Goal: Information Seeking & Learning: Learn about a topic

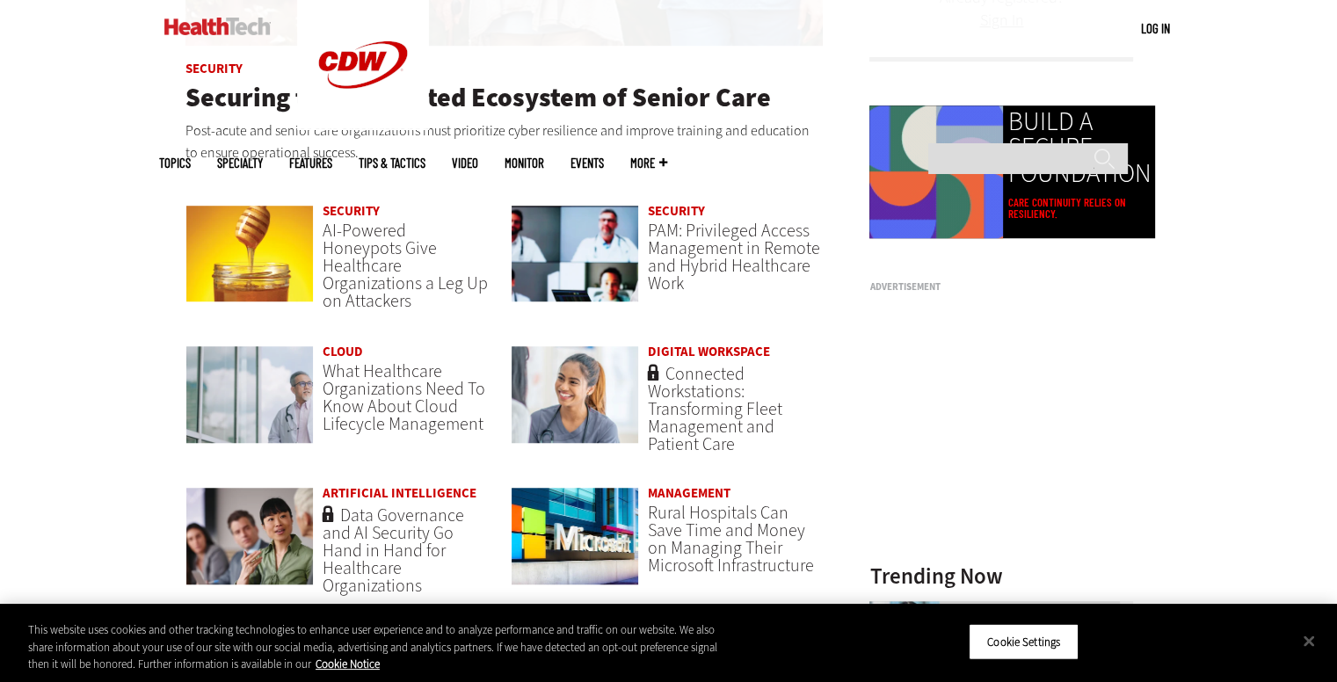
scroll to position [1230, 0]
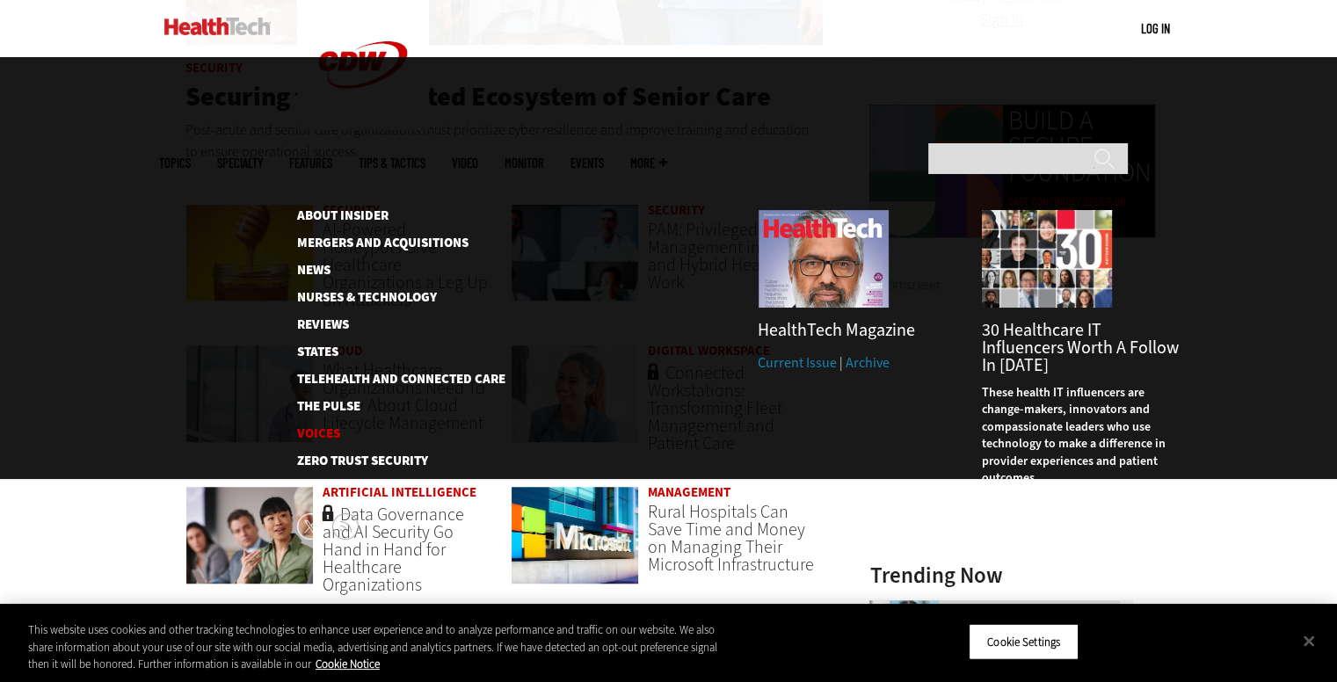
click at [327, 427] on link "Voices" at bounding box center [387, 433] width 180 height 13
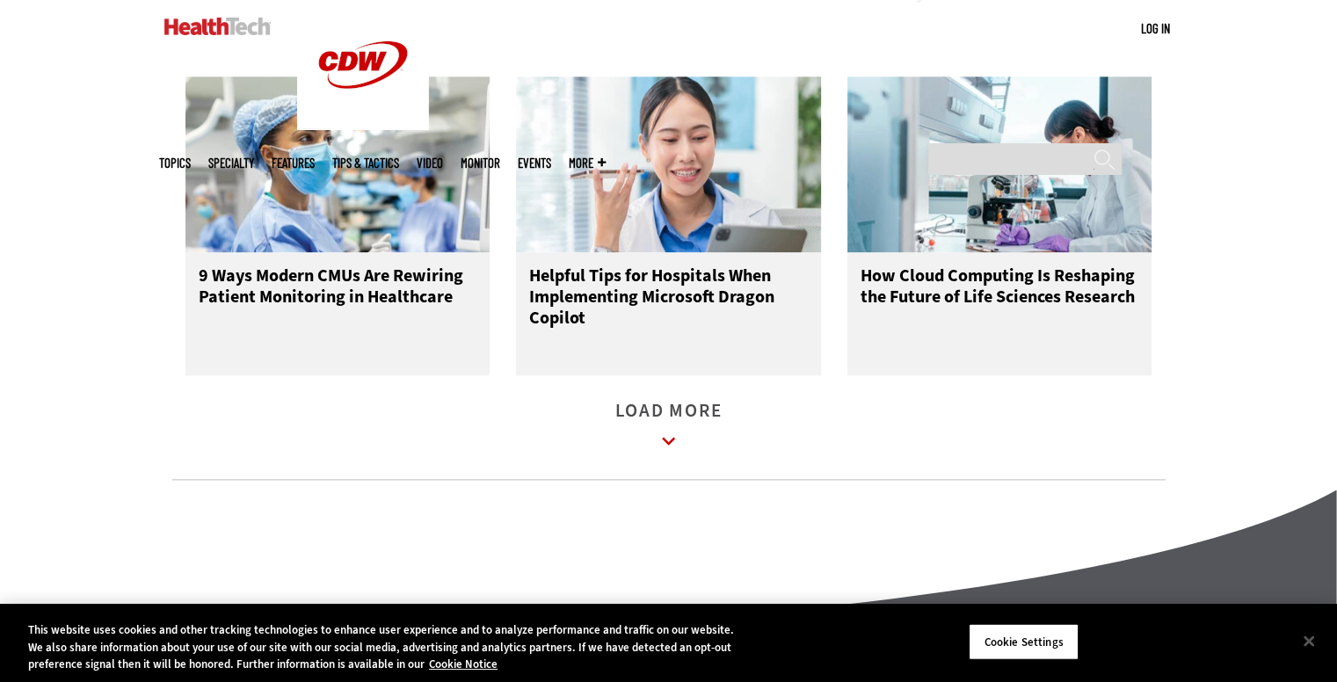
scroll to position [2579, 0]
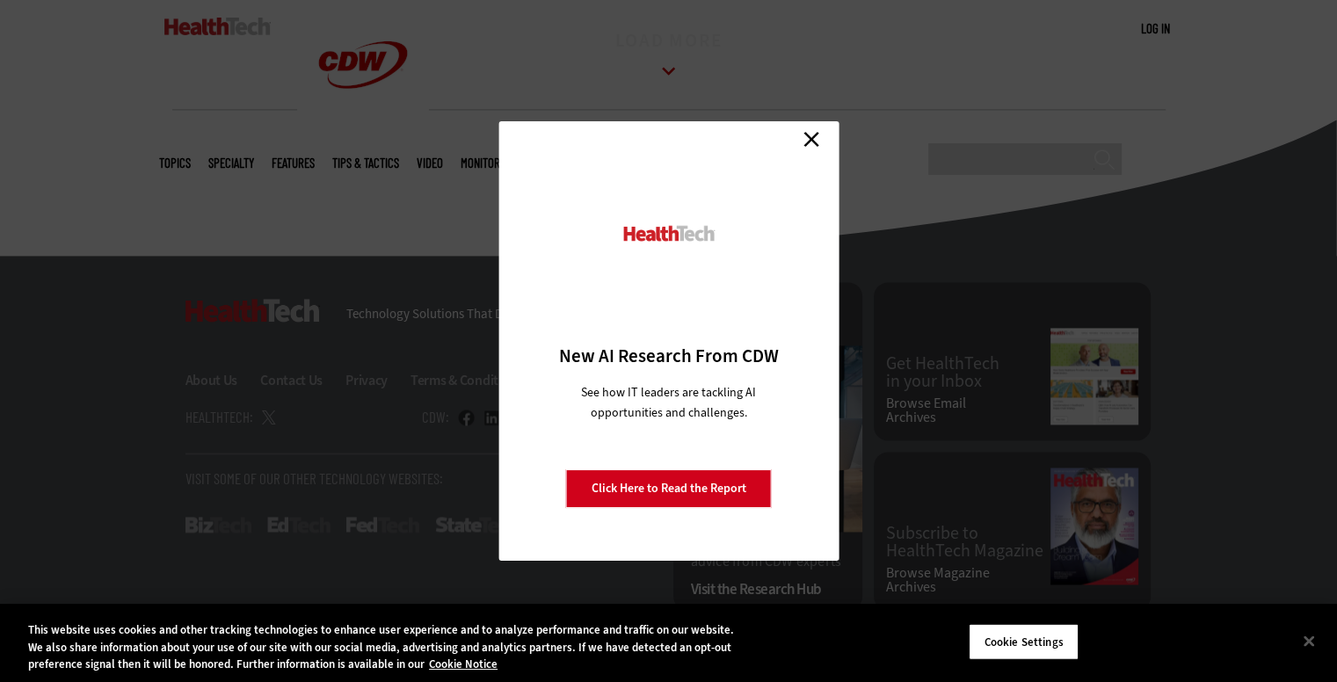
click at [821, 141] on link "Close" at bounding box center [811, 139] width 26 height 26
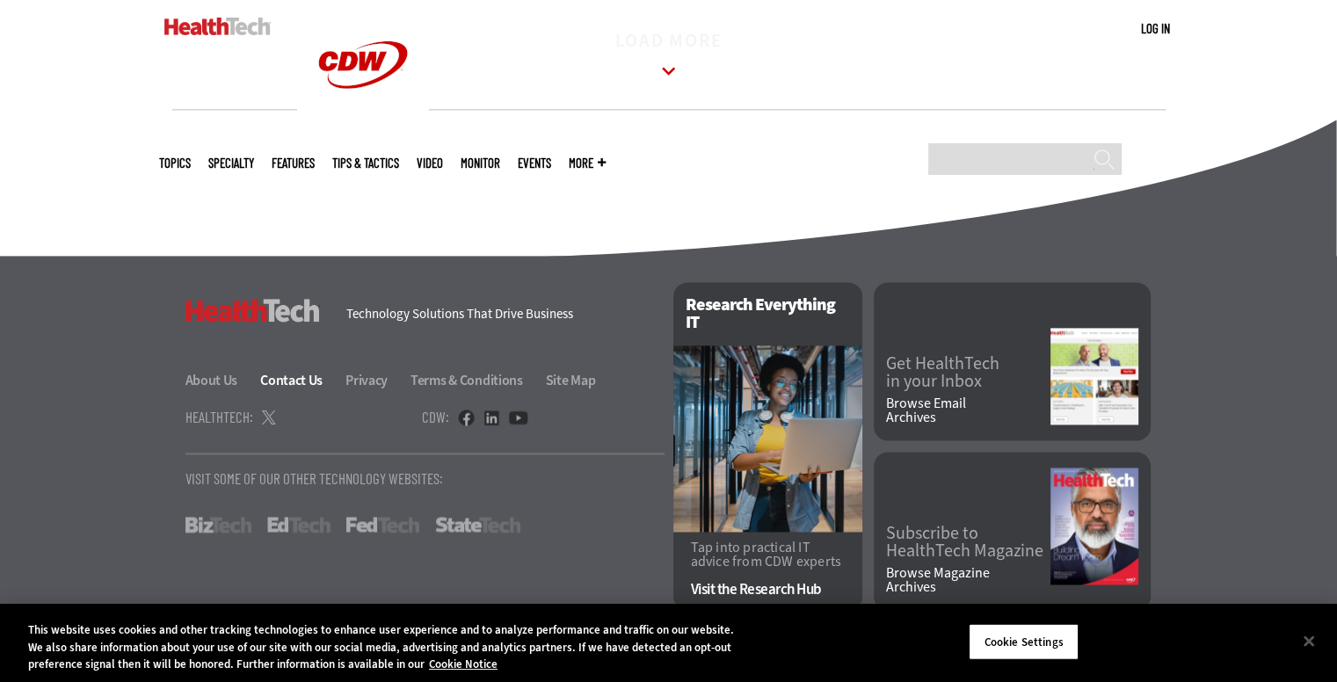
click at [315, 372] on div "HealthTech Technology Solutions That Drive Business About Us Contact Us Privacy…" at bounding box center [424, 336] width 479 height 109
click at [288, 382] on link "Contact Us" at bounding box center [301, 380] width 83 height 18
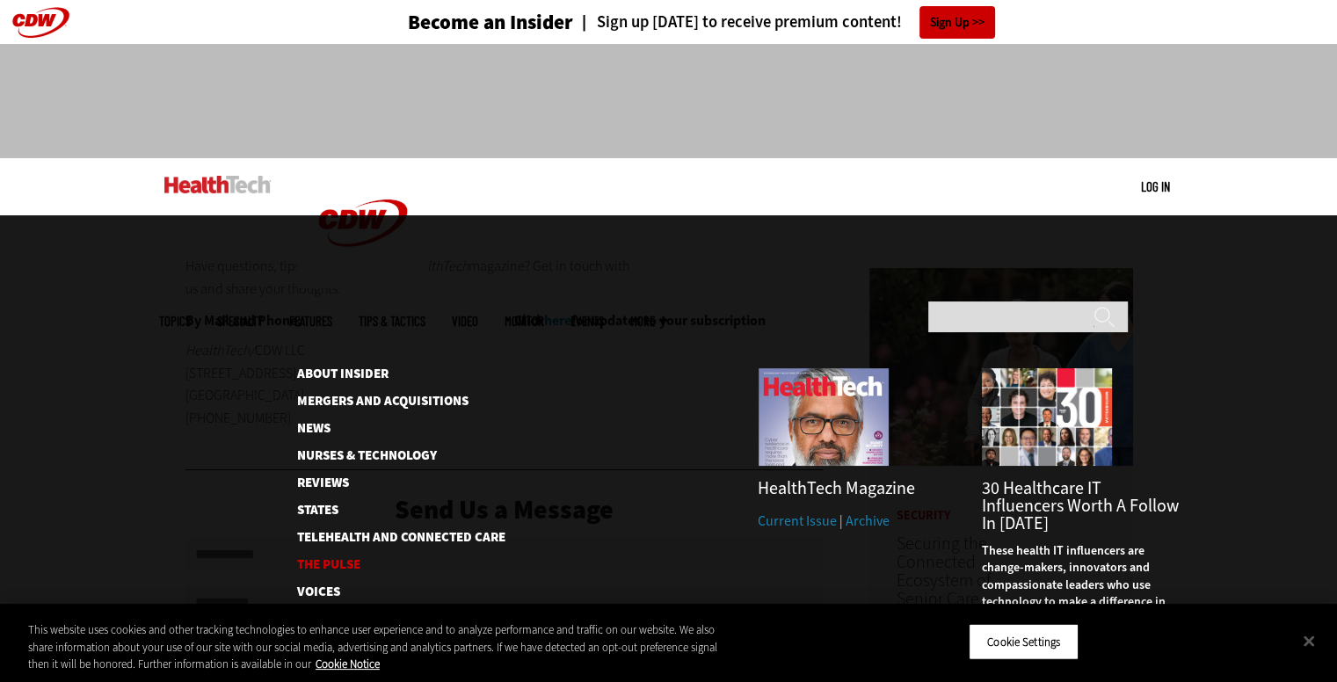
click at [351, 558] on link "The Pulse" at bounding box center [387, 564] width 180 height 13
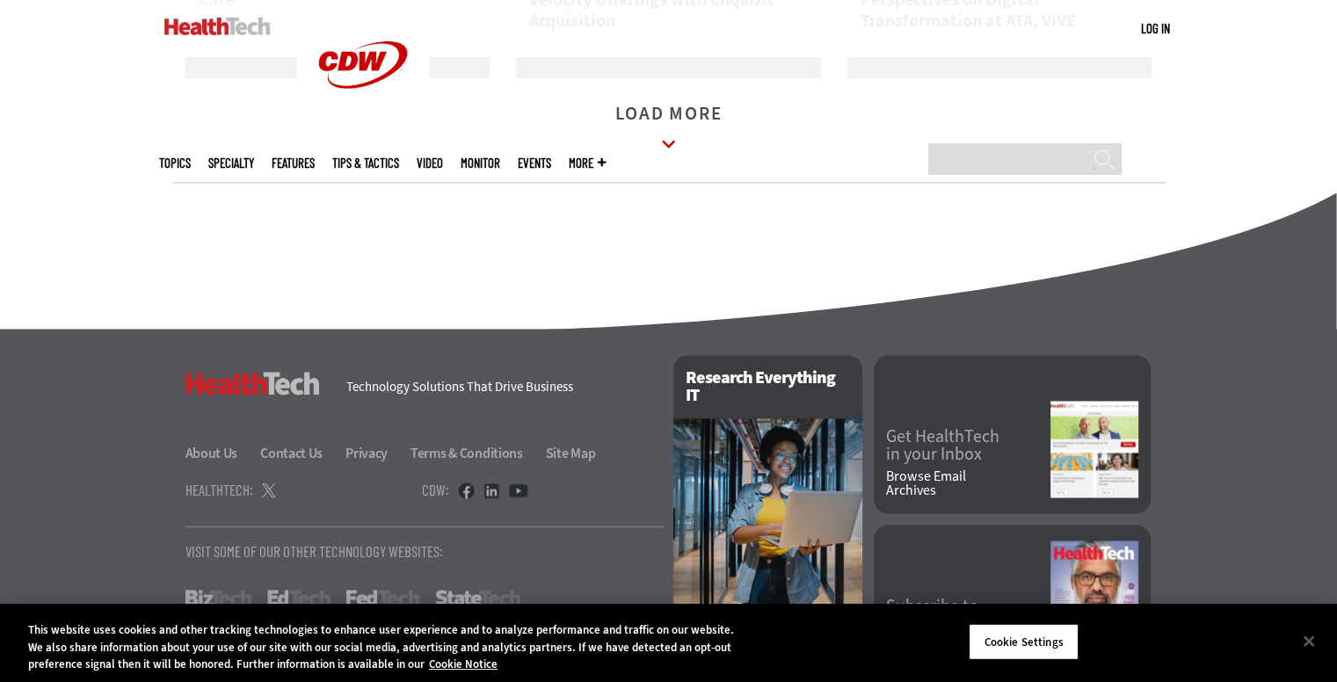
scroll to position [2791, 0]
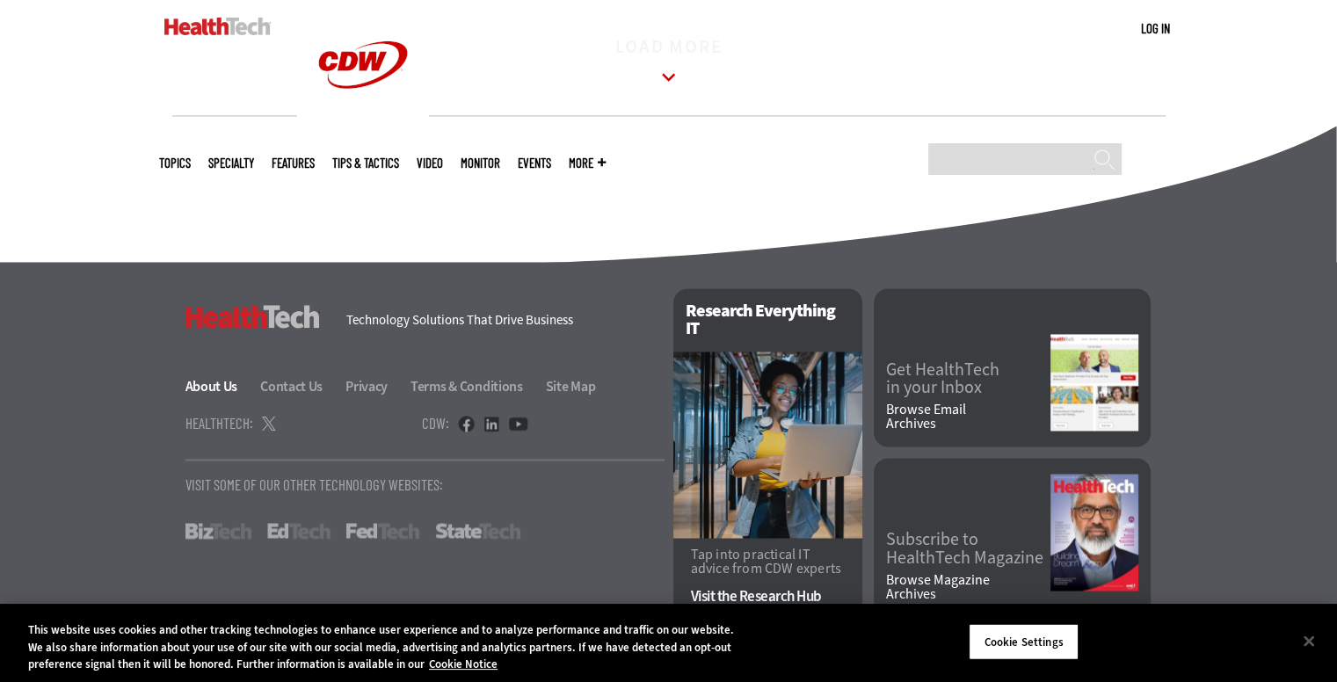
click at [230, 380] on link "About Us" at bounding box center [221, 386] width 73 height 18
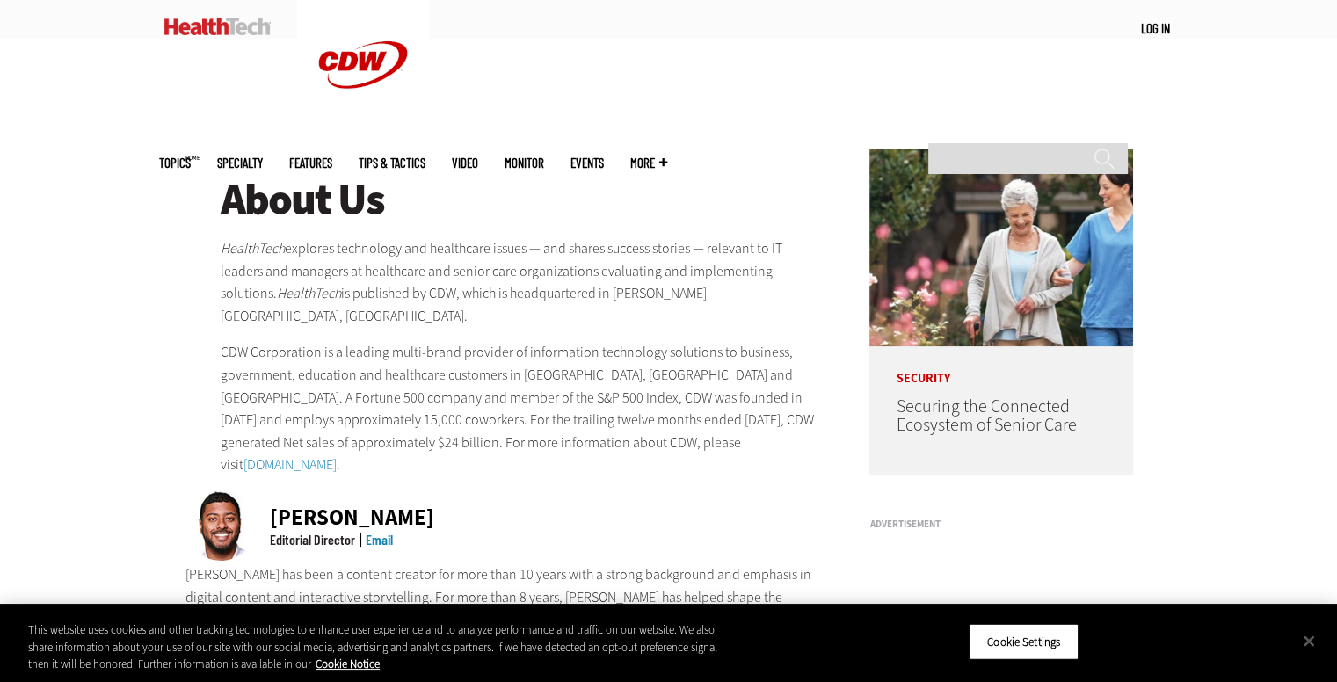
scroll to position [68, 0]
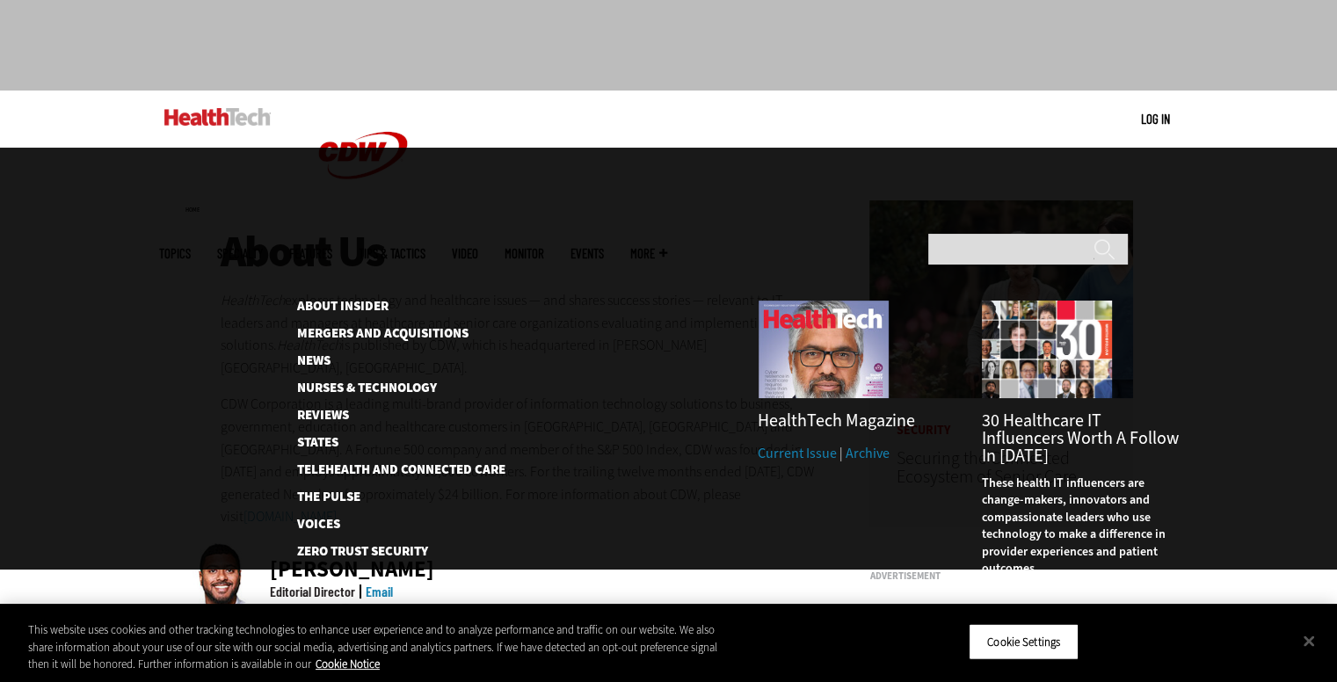
click at [802, 444] on link "Current Issue" at bounding box center [796, 453] width 79 height 18
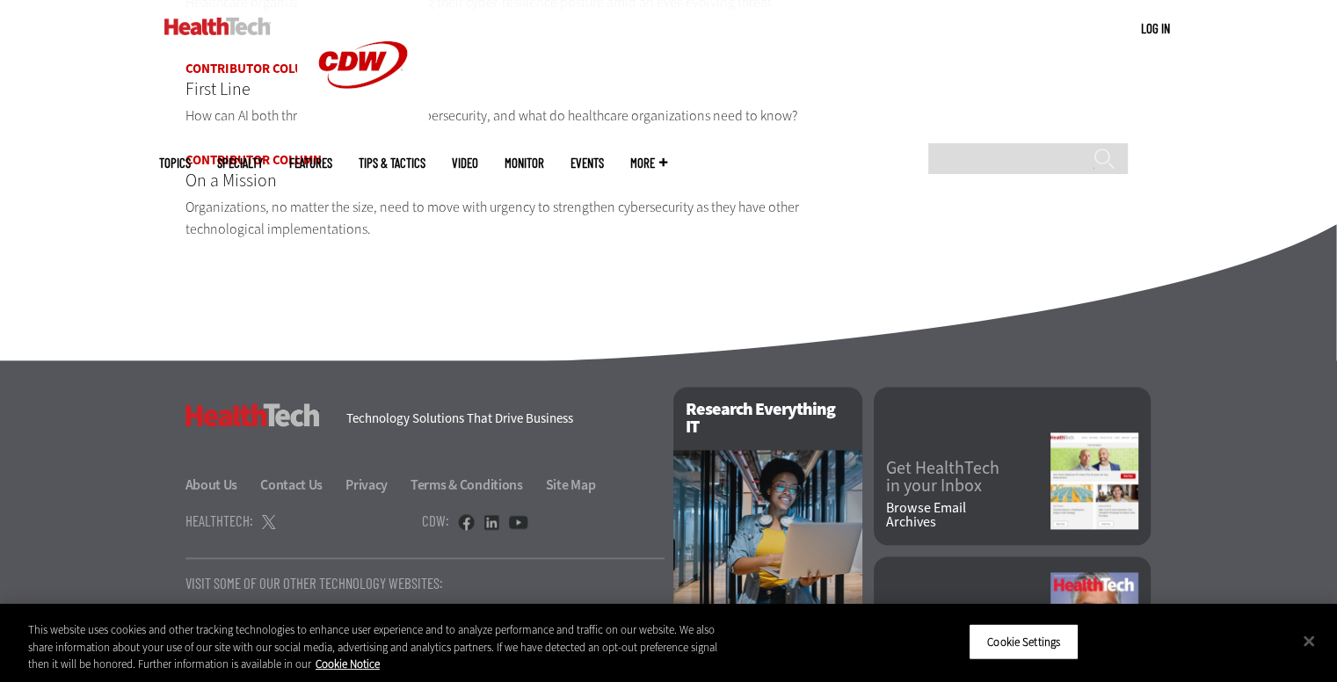
scroll to position [2190, 0]
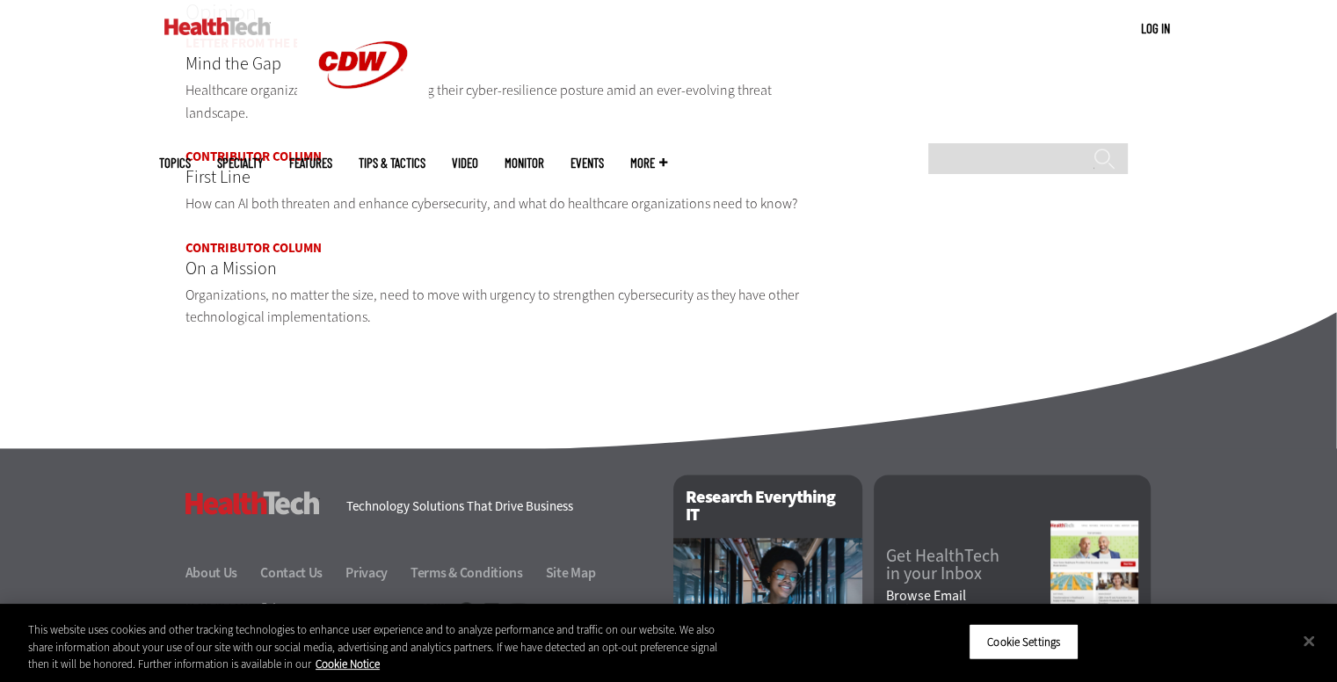
click at [289, 148] on link "Contributor Column" at bounding box center [253, 157] width 136 height 18
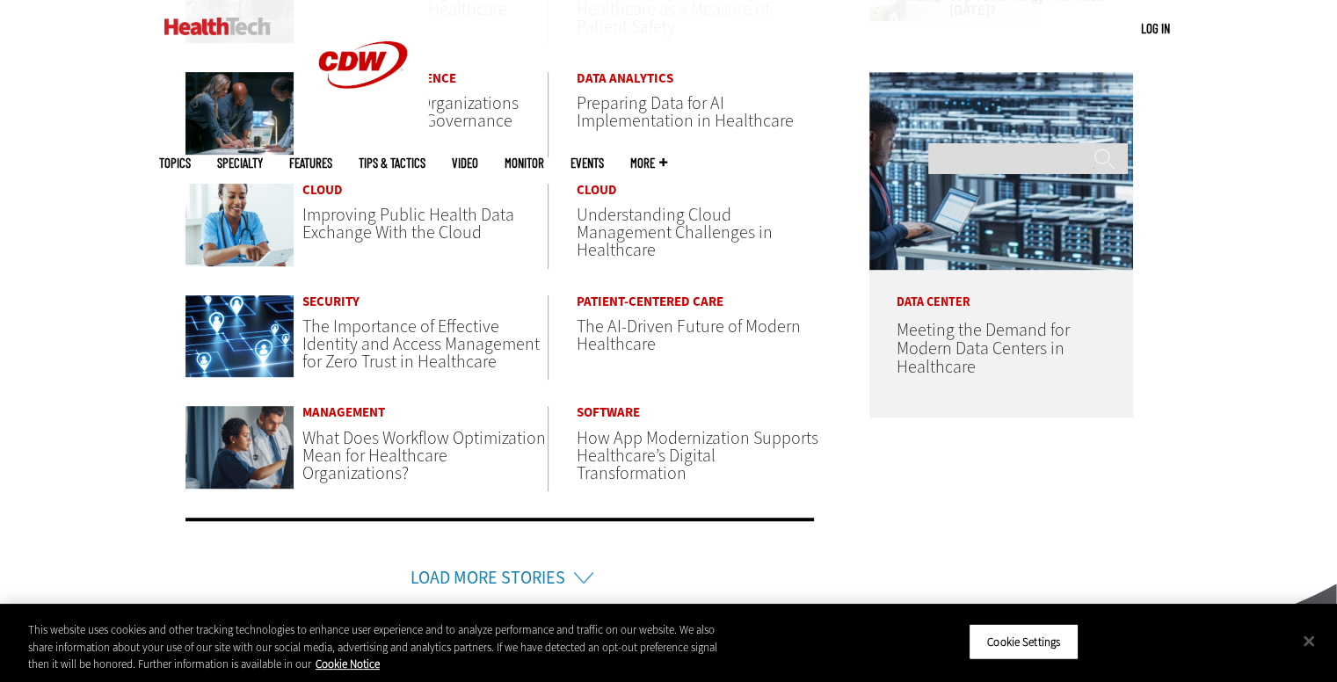
scroll to position [1054, 0]
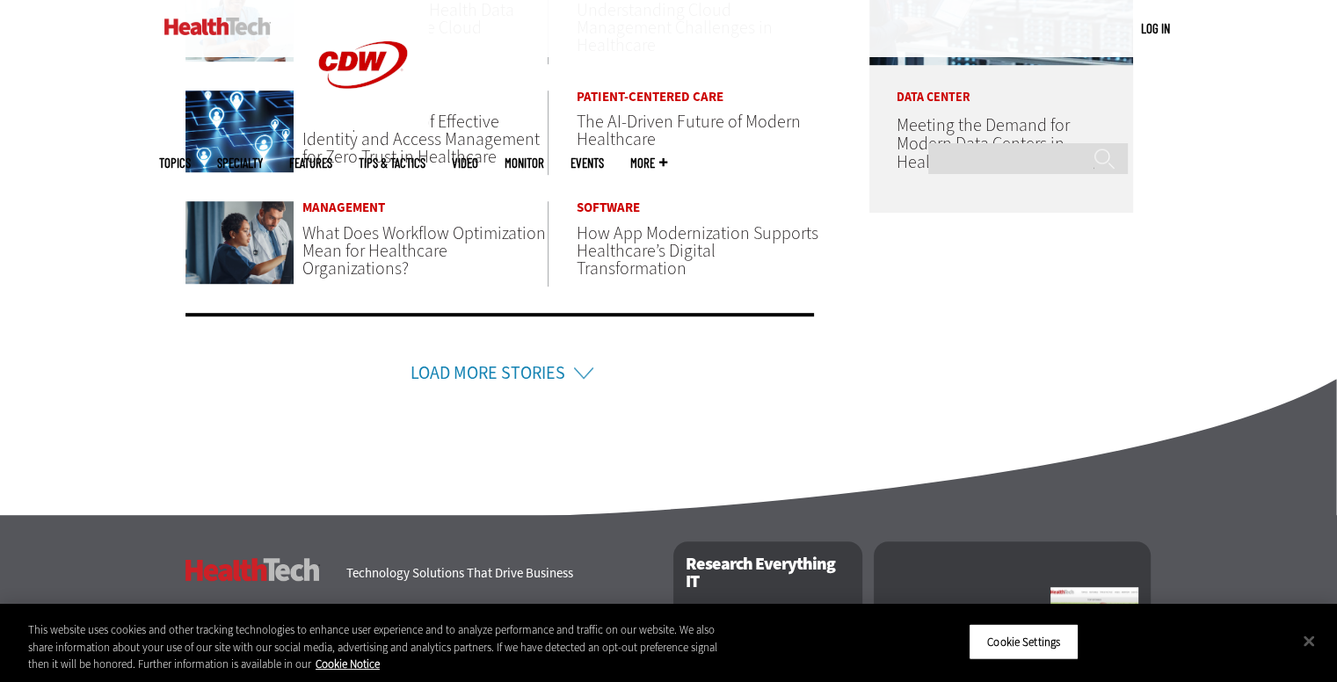
click at [498, 380] on link "Load More Stories" at bounding box center [487, 373] width 155 height 24
click at [493, 367] on link "Load More Stories" at bounding box center [487, 373] width 155 height 24
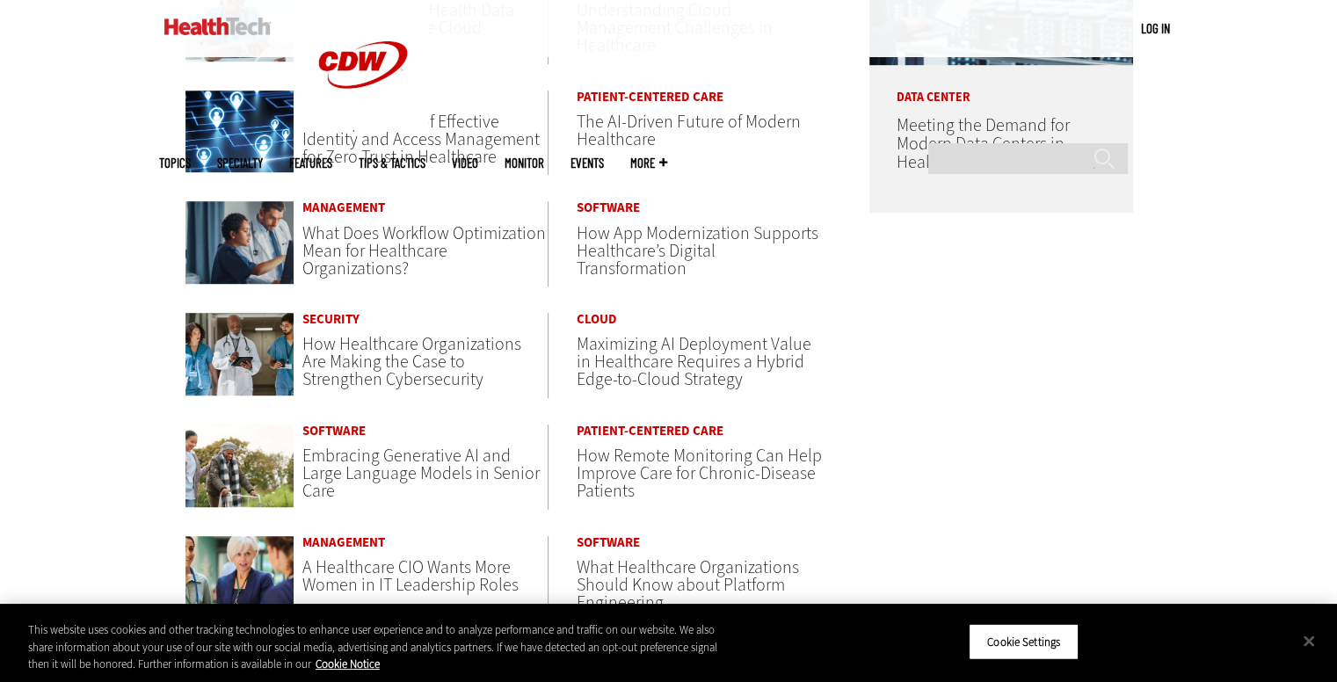
scroll to position [615, 0]
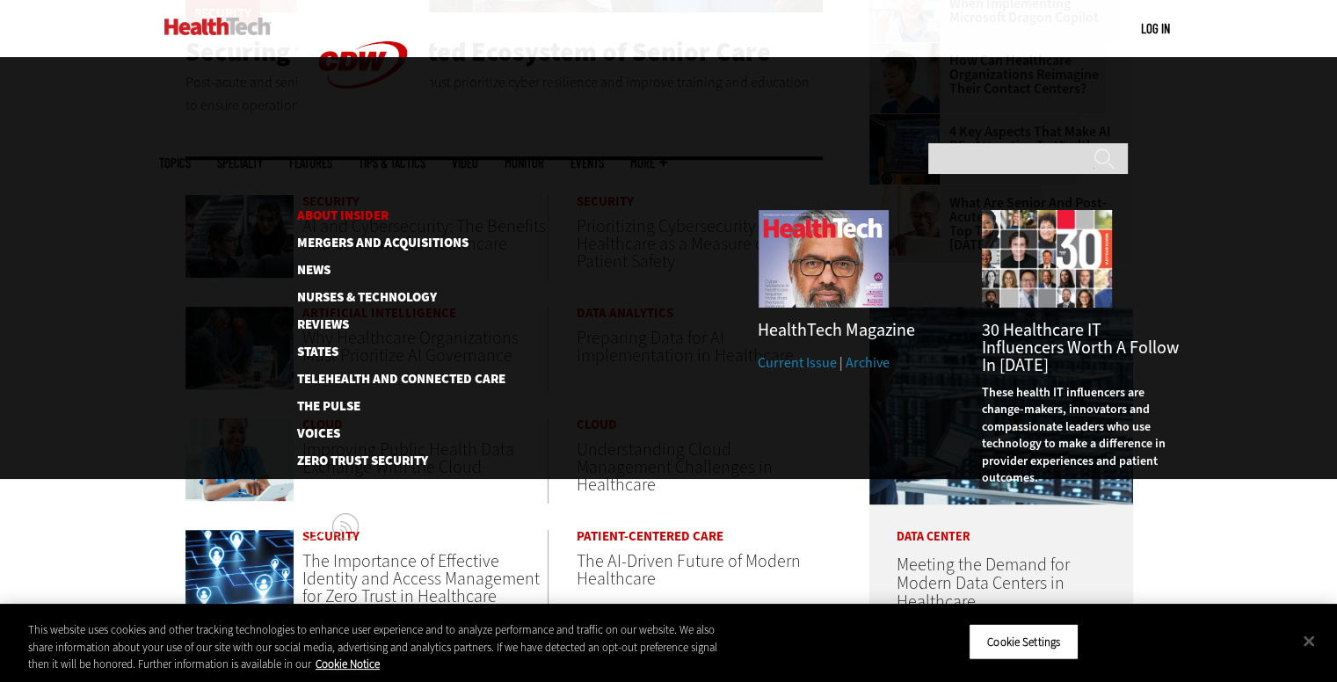
click at [386, 209] on link "About Insider" at bounding box center [387, 215] width 180 height 13
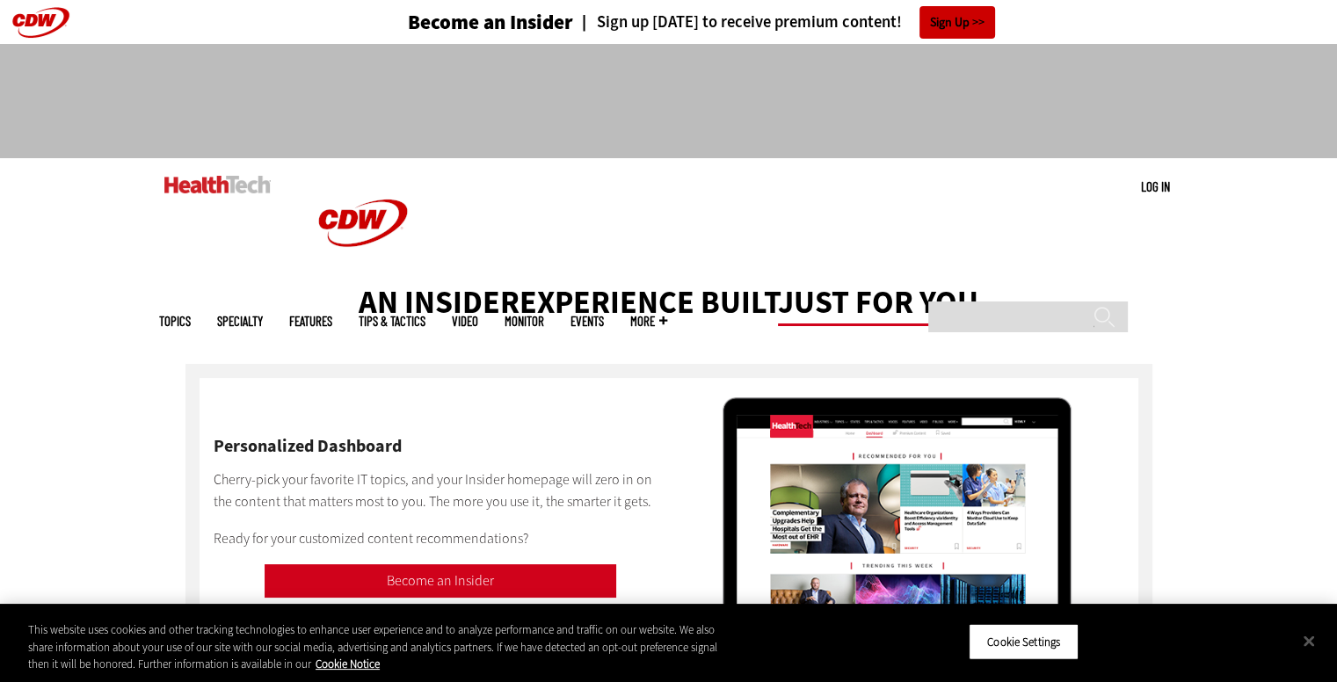
click at [332, 315] on link "Features" at bounding box center [310, 321] width 43 height 13
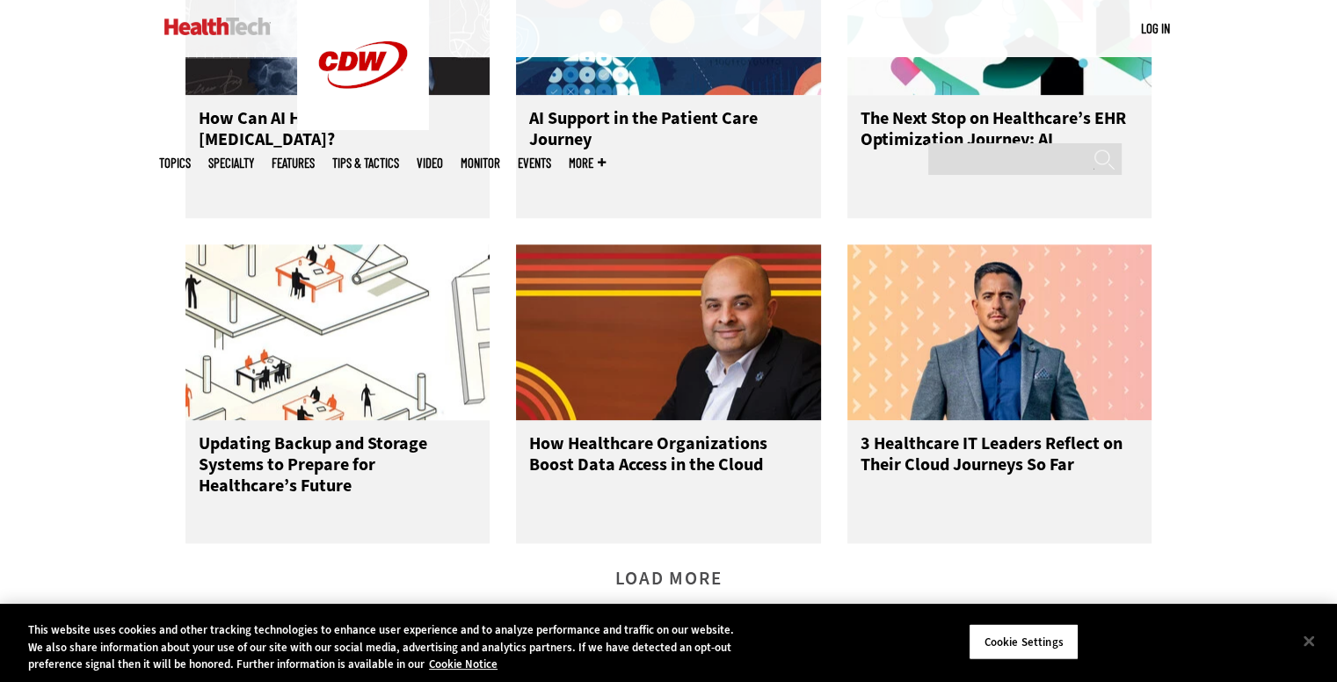
scroll to position [2636, 0]
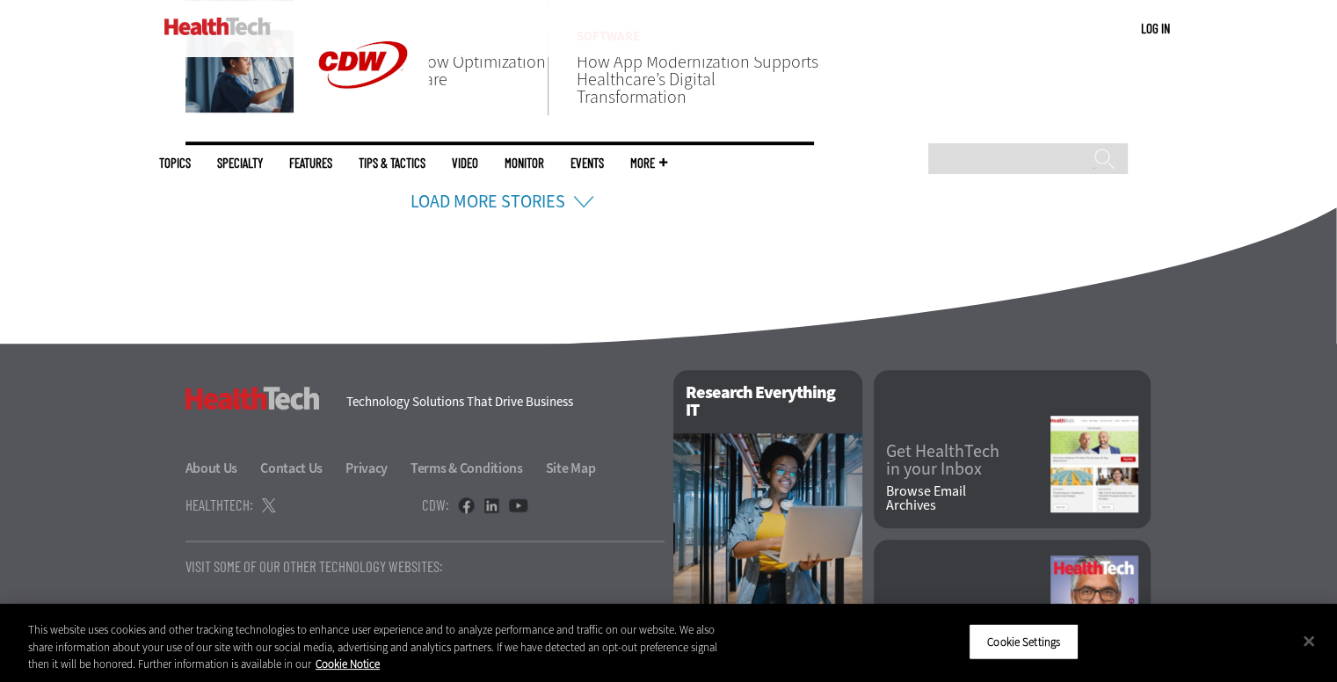
scroll to position [1230, 0]
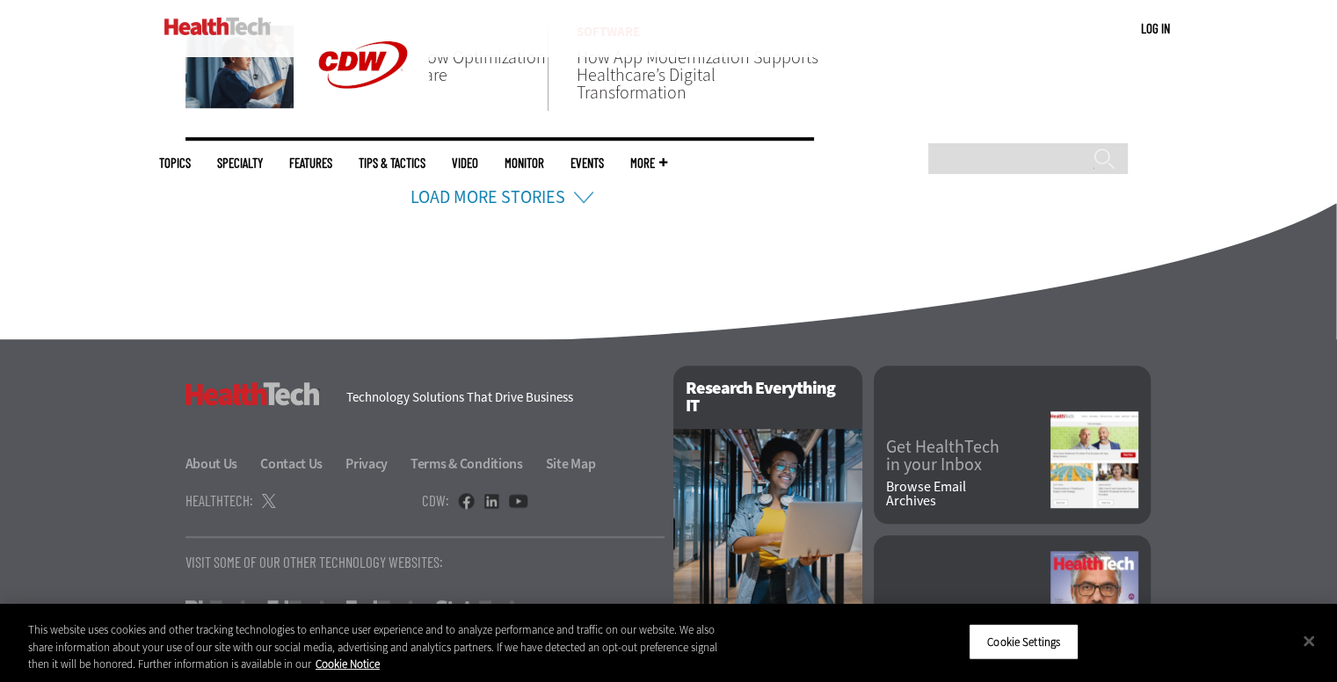
click at [516, 193] on link "Load More Stories" at bounding box center [487, 197] width 155 height 24
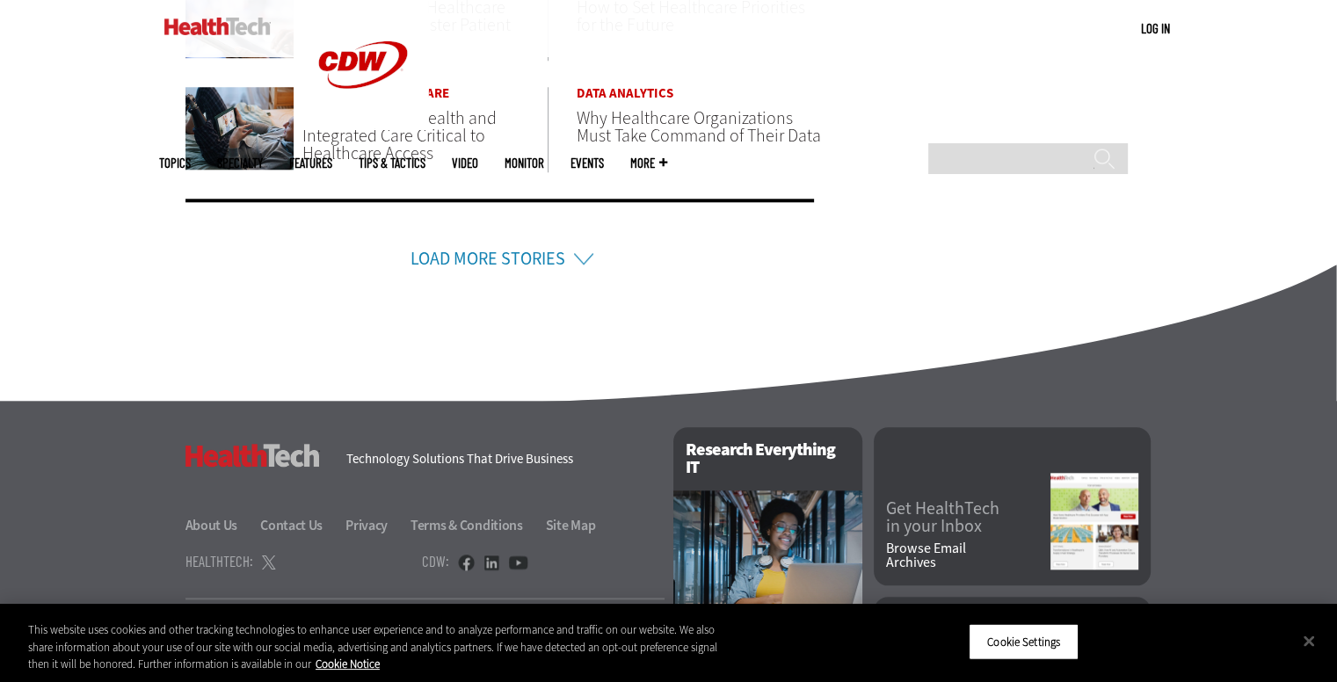
scroll to position [1695, 0]
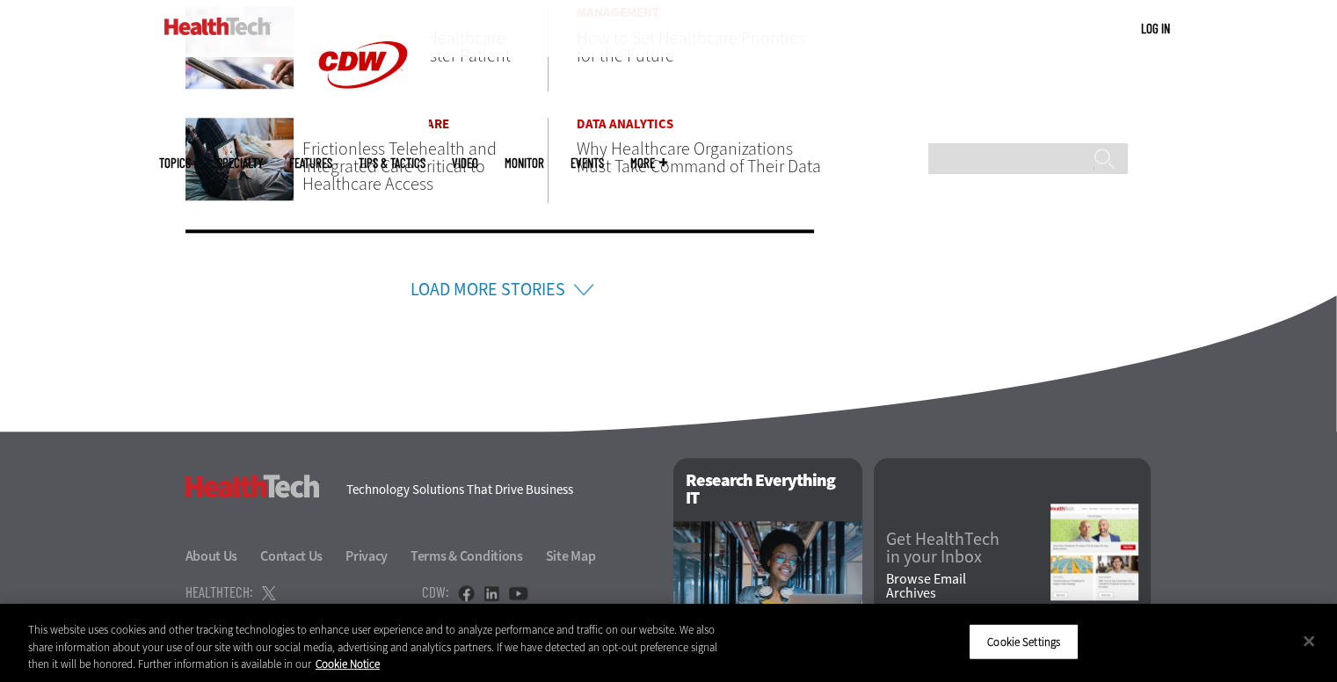
click at [397, 124] on link "Patient-Centered Care" at bounding box center [424, 124] width 245 height 13
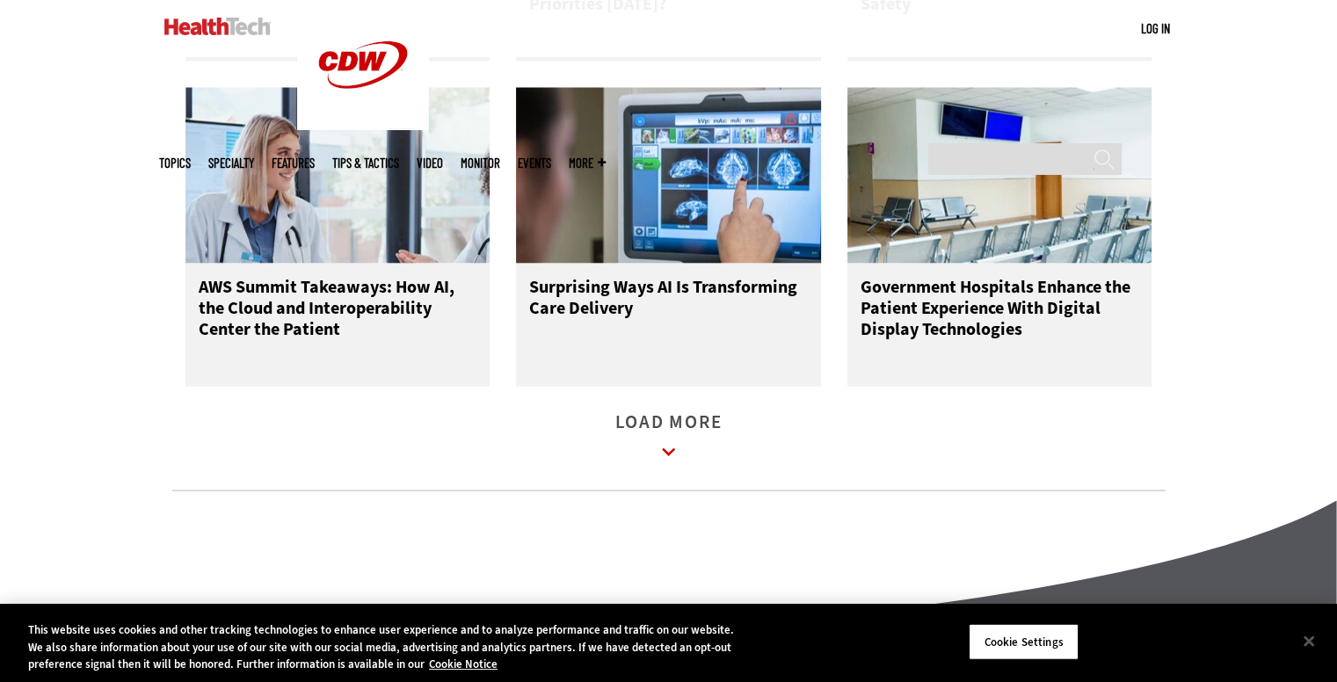
scroll to position [3515, 0]
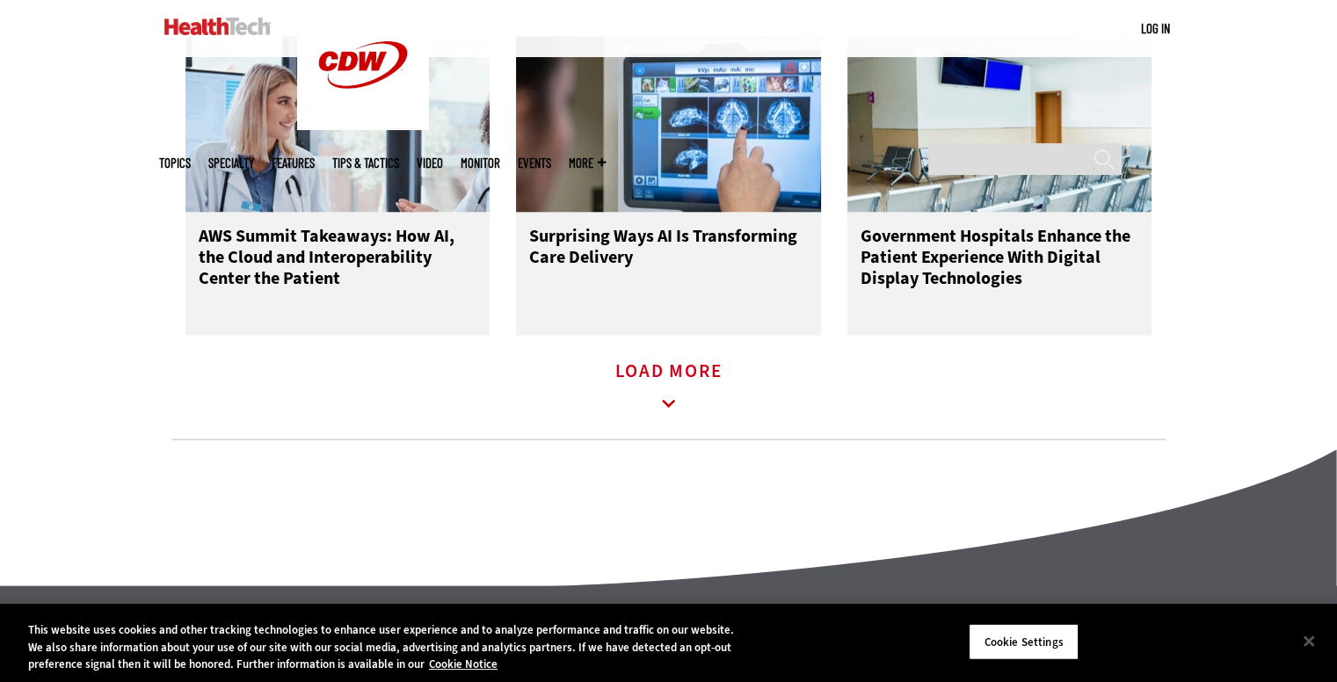
click at [682, 396] on link "Load More" at bounding box center [668, 389] width 107 height 48
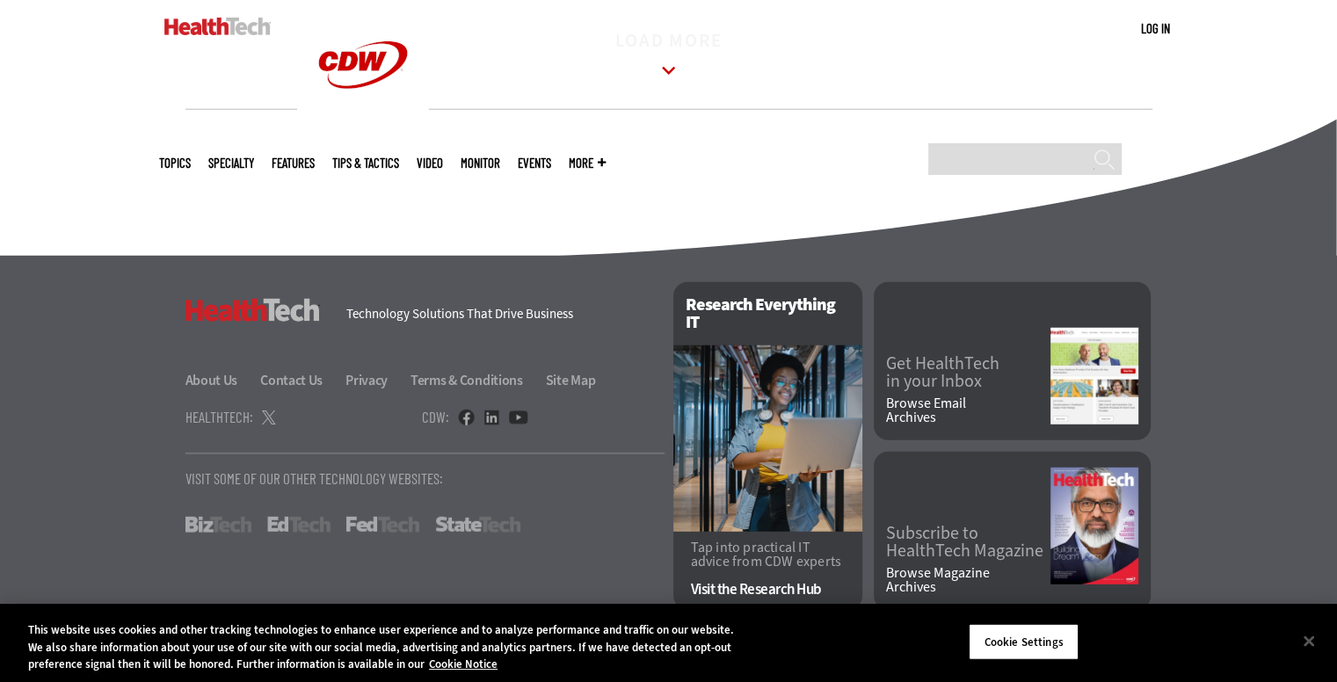
scroll to position [4836, 0]
